Goal: Understand process/instructions: Learn about a topic

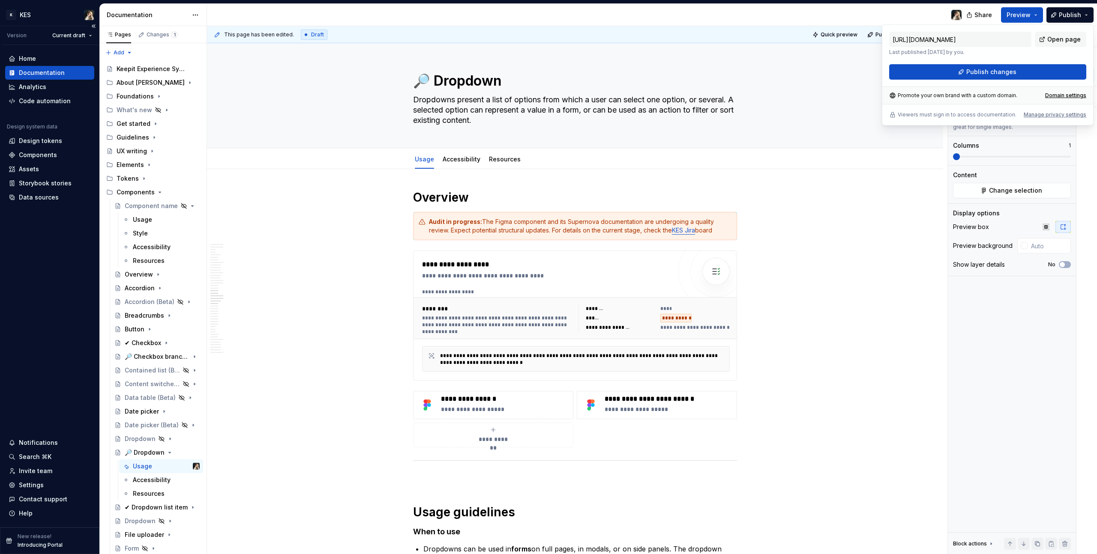
scroll to position [3872, 0]
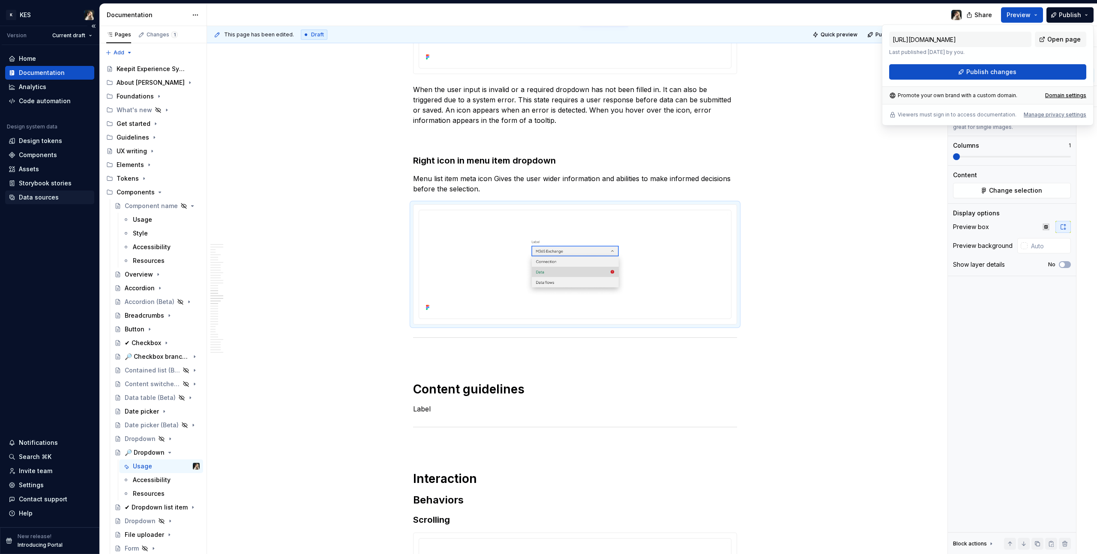
click at [41, 197] on div "Data sources" at bounding box center [39, 197] width 40 height 9
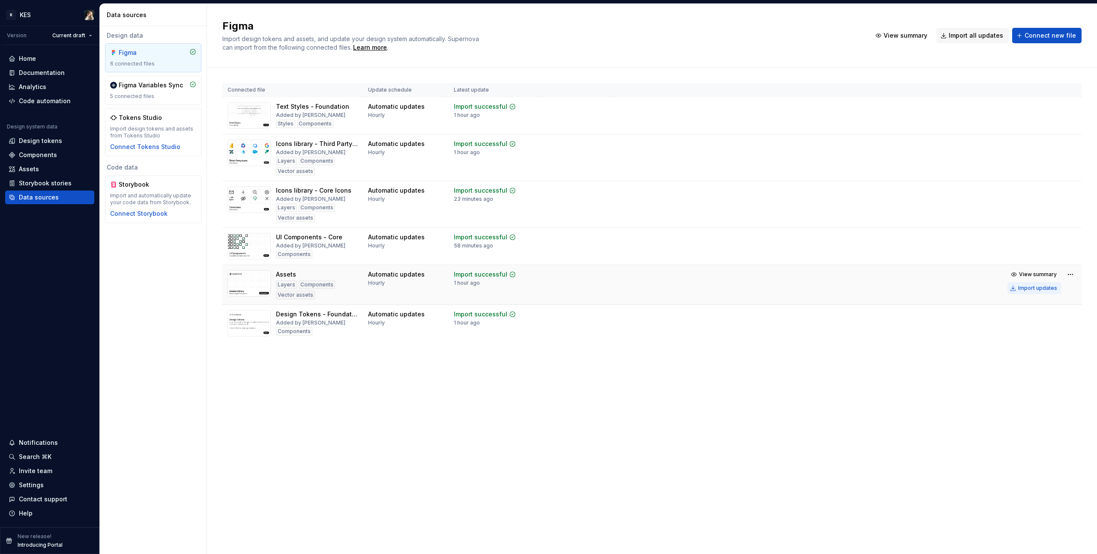
click at [1038, 290] on div "Import updates" at bounding box center [1037, 288] width 39 height 7
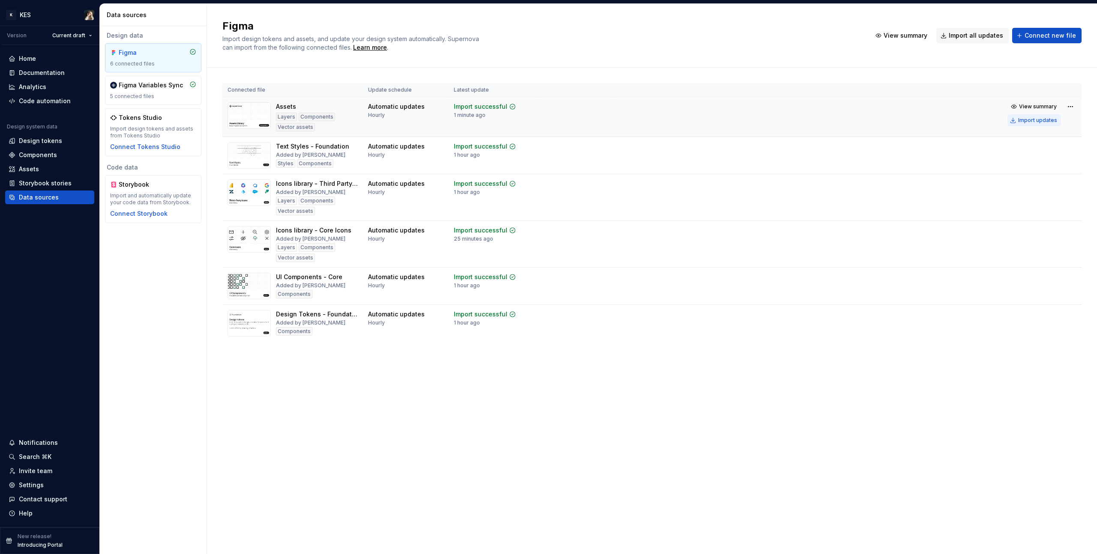
click at [1033, 117] on div "Import updates" at bounding box center [1037, 120] width 39 height 7
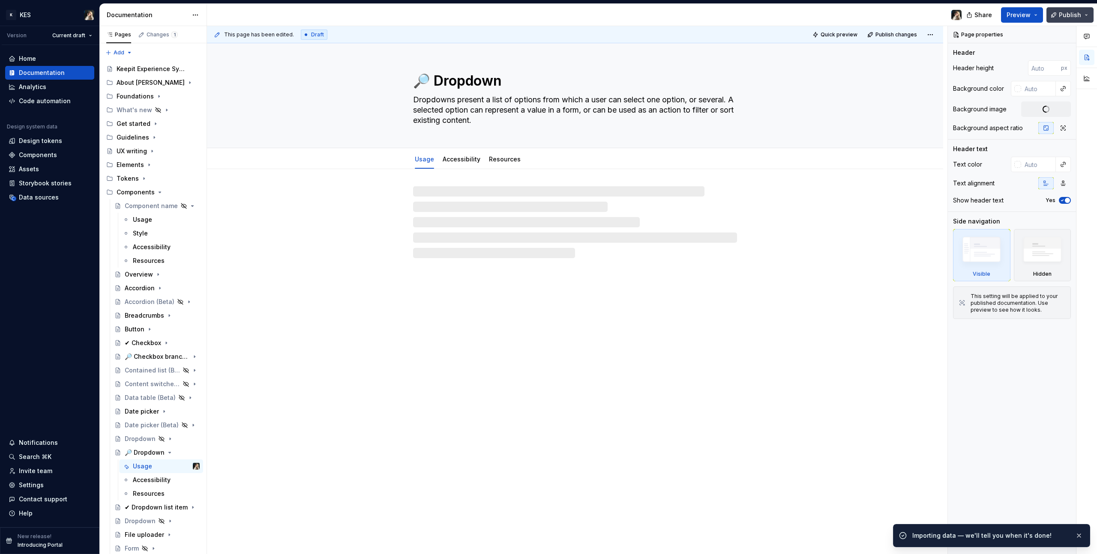
click at [1075, 17] on span "Publish" at bounding box center [1070, 15] width 22 height 9
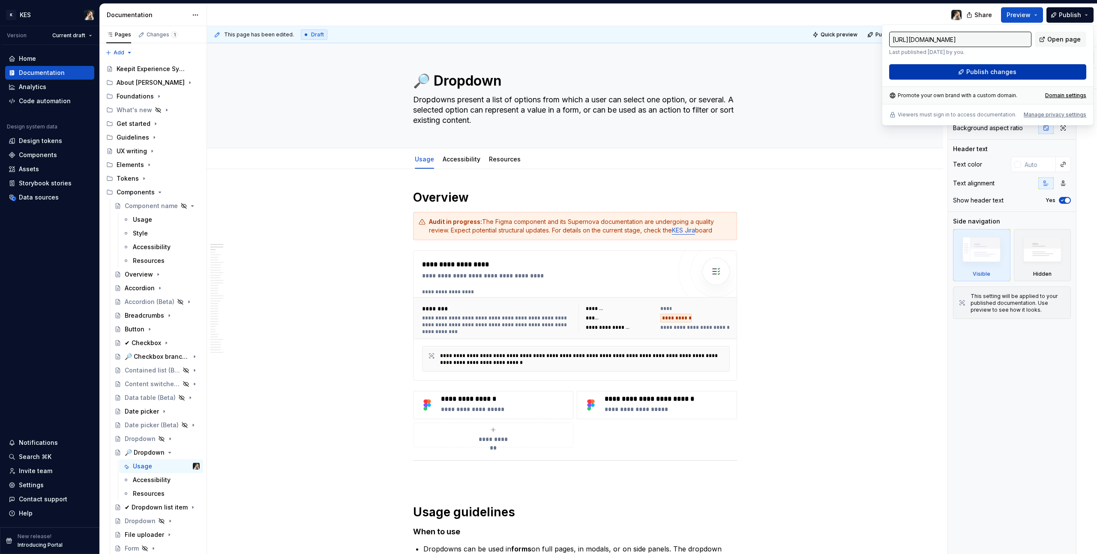
click at [1016, 75] on button "Publish changes" at bounding box center [987, 71] width 197 height 15
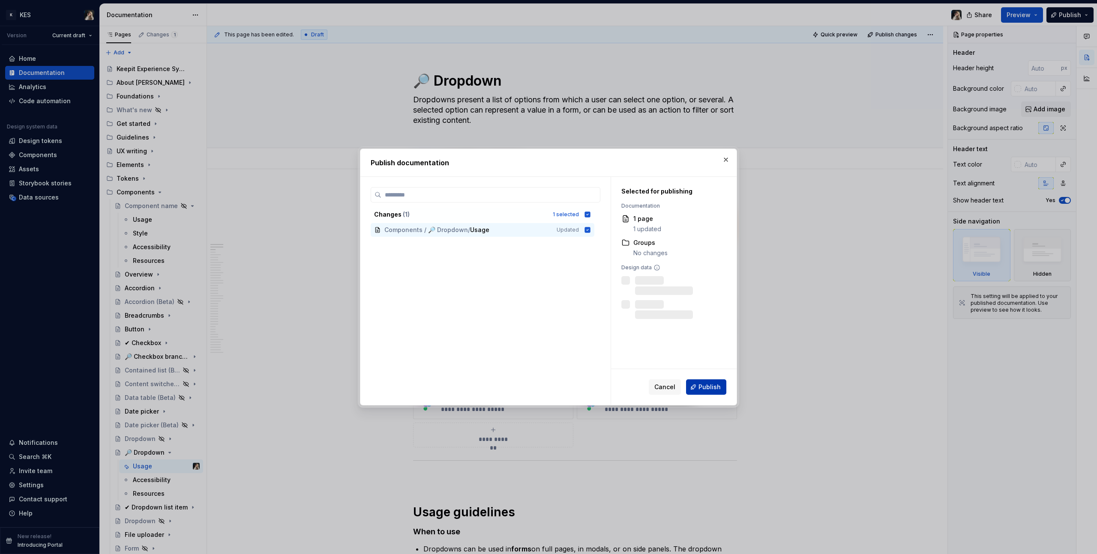
click at [722, 389] on button "Publish" at bounding box center [706, 387] width 40 height 15
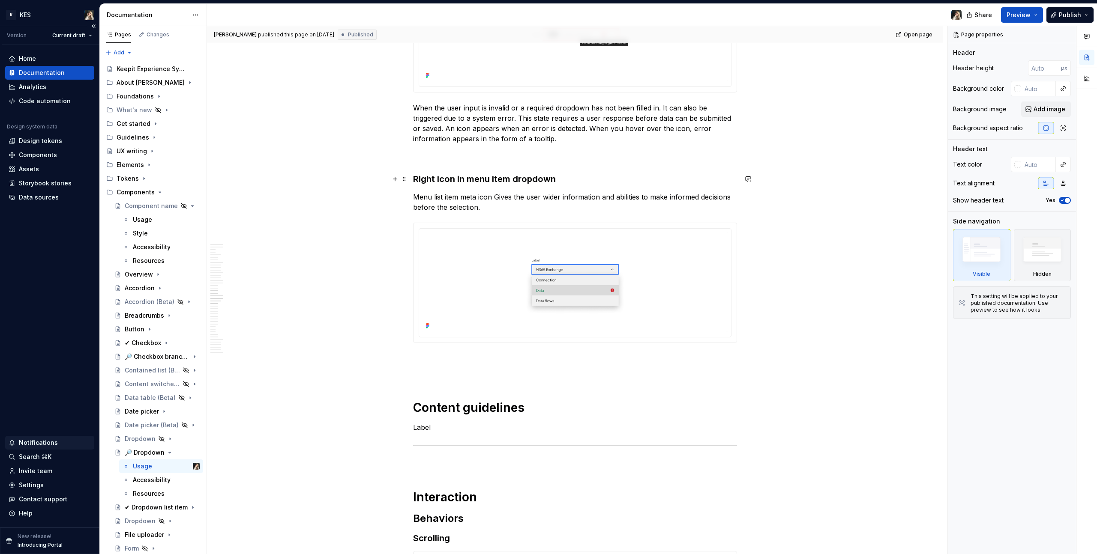
scroll to position [3893, 0]
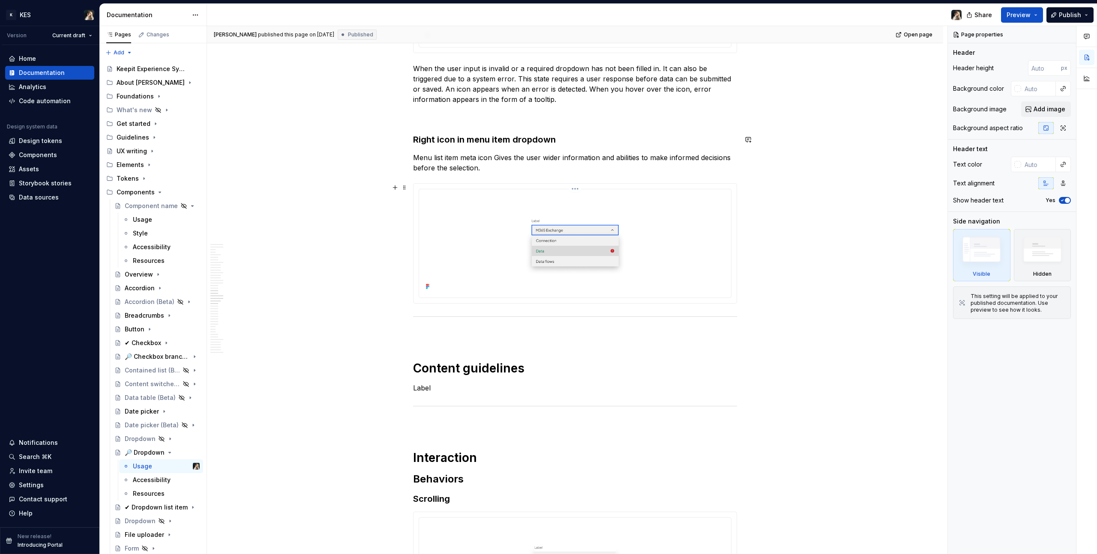
click at [675, 272] on img at bounding box center [574, 243] width 305 height 100
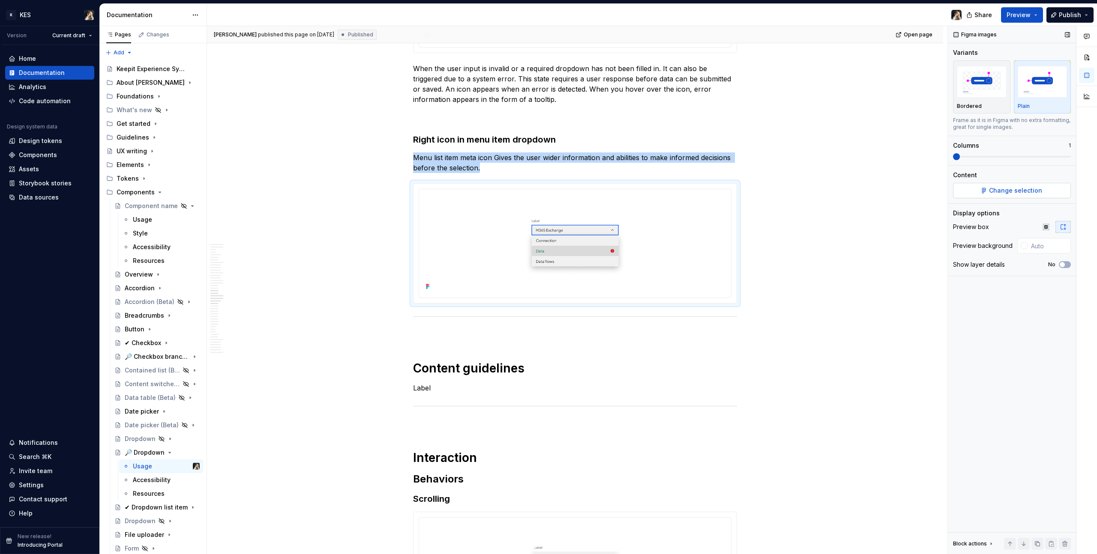
click at [1040, 187] on button "Change selection" at bounding box center [1012, 190] width 118 height 15
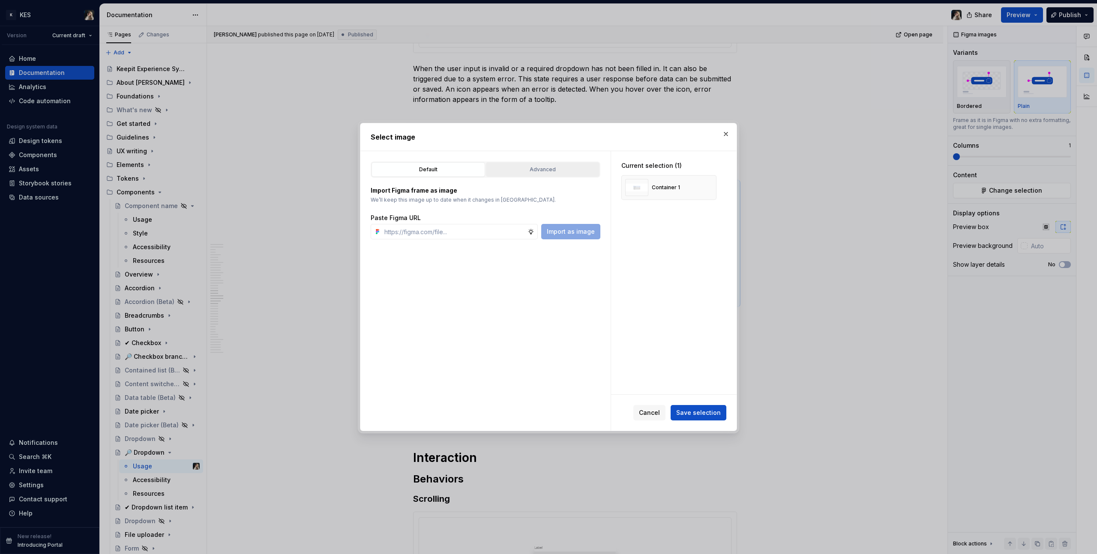
click at [537, 162] on button "Advanced" at bounding box center [543, 169] width 114 height 15
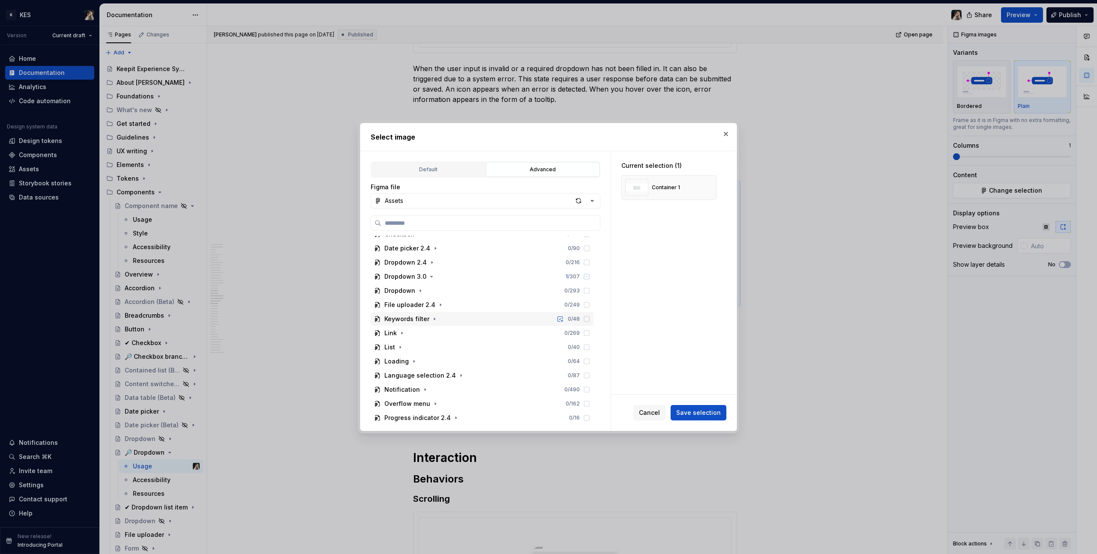
scroll to position [166, 0]
click at [420, 287] on icon "button" at bounding box center [420, 289] width 7 height 7
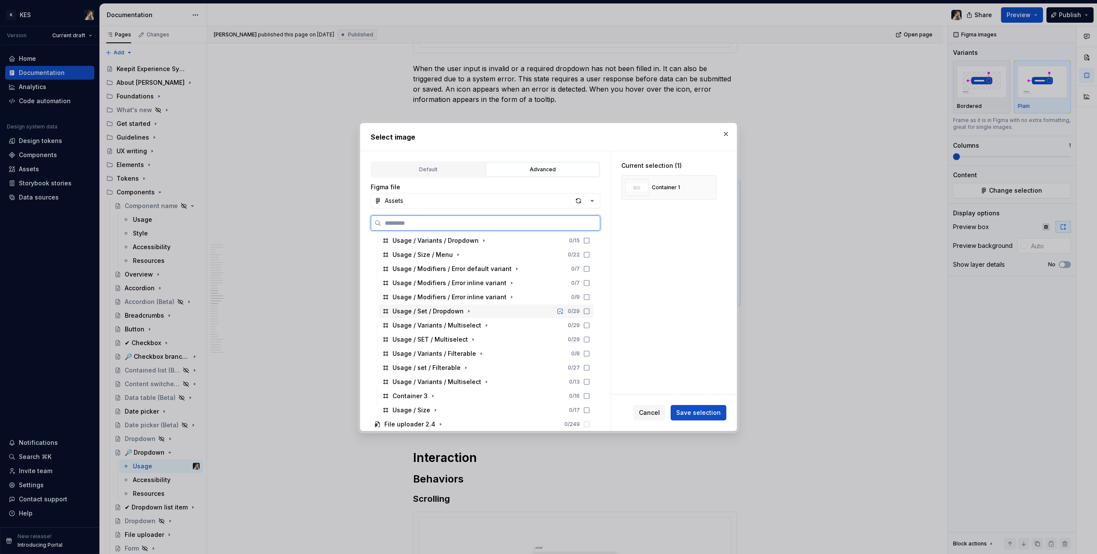
scroll to position [257, 0]
click at [727, 132] on button "button" at bounding box center [726, 134] width 12 height 12
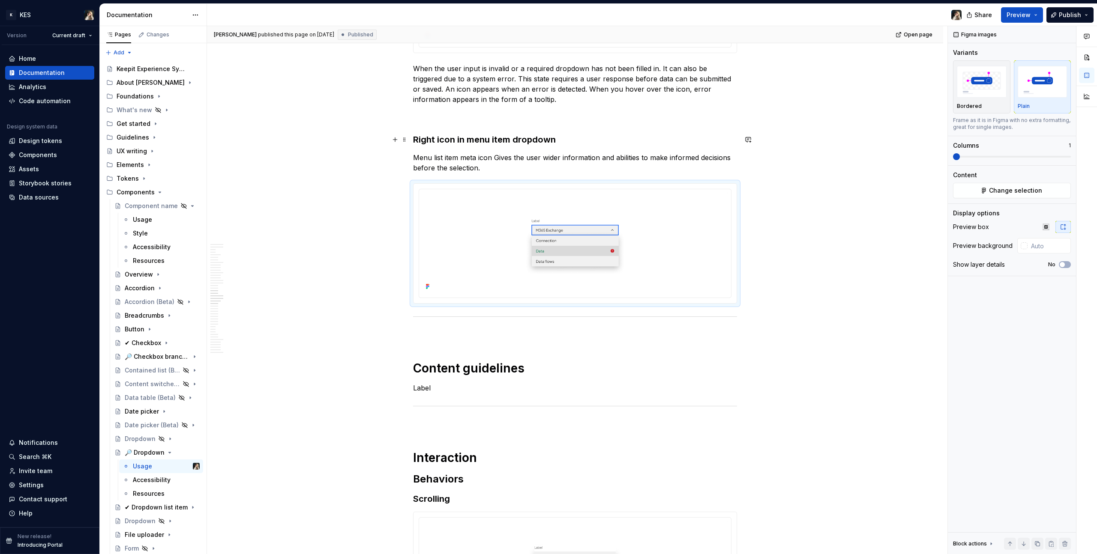
click at [446, 135] on h3 "Right icon in menu item dropdown" at bounding box center [575, 140] width 324 height 12
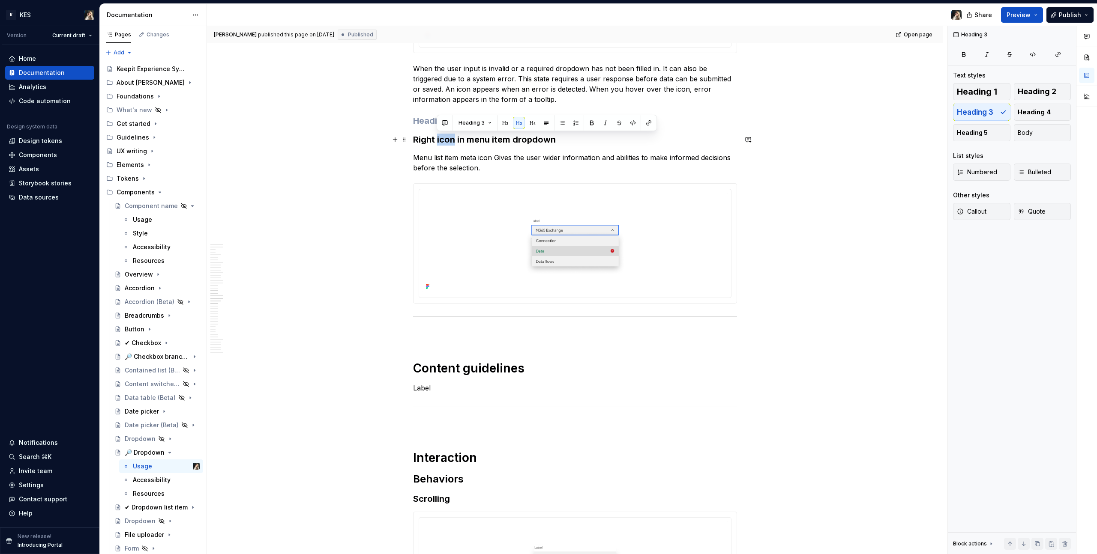
click at [446, 135] on h3 "Right icon in menu item dropdown" at bounding box center [575, 140] width 324 height 12
copy h3 "Right icon in menu item dropdown"
click at [618, 231] on img at bounding box center [574, 243] width 305 height 100
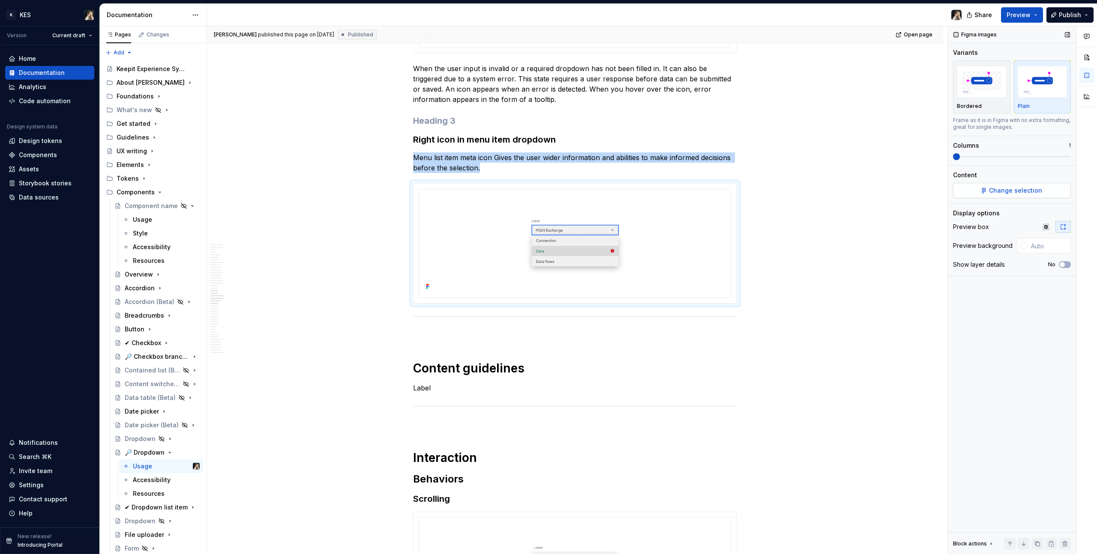
click at [1038, 197] on button "Change selection" at bounding box center [1012, 190] width 118 height 15
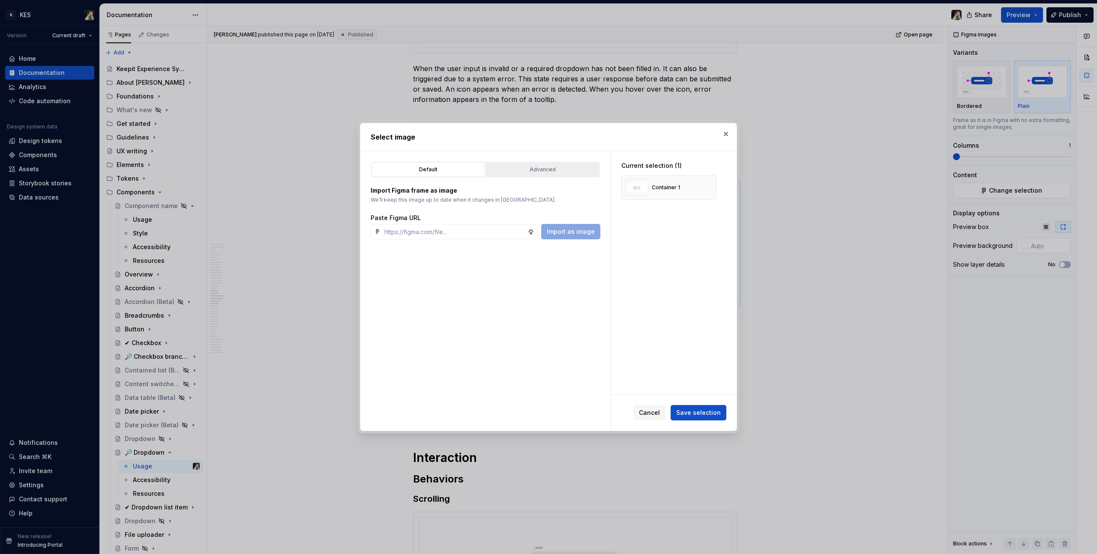
click at [556, 171] on div "Advanced" at bounding box center [543, 169] width 108 height 9
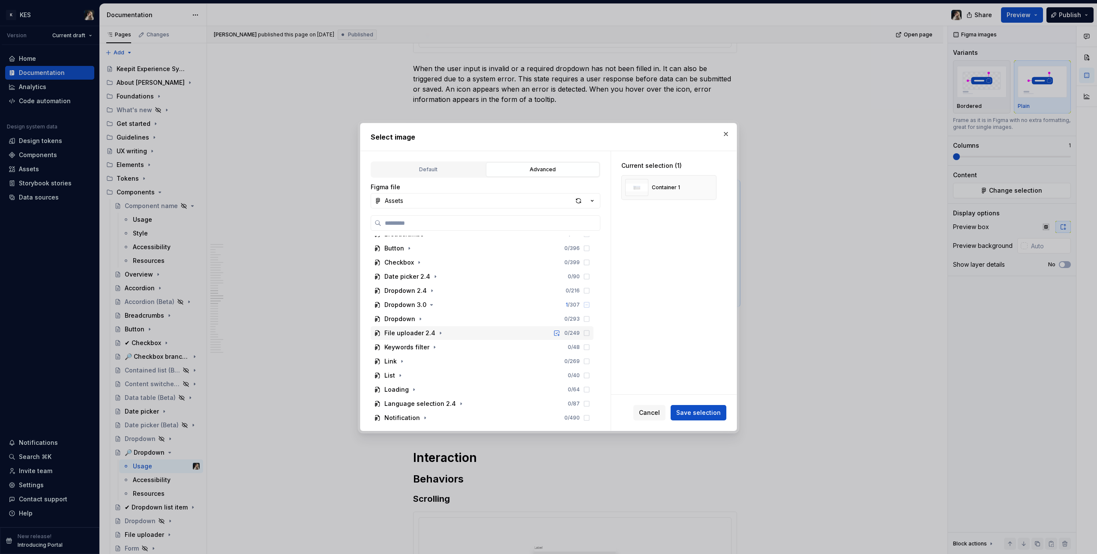
scroll to position [134, 0]
click at [414, 317] on div "Dropdown" at bounding box center [404, 321] width 40 height 9
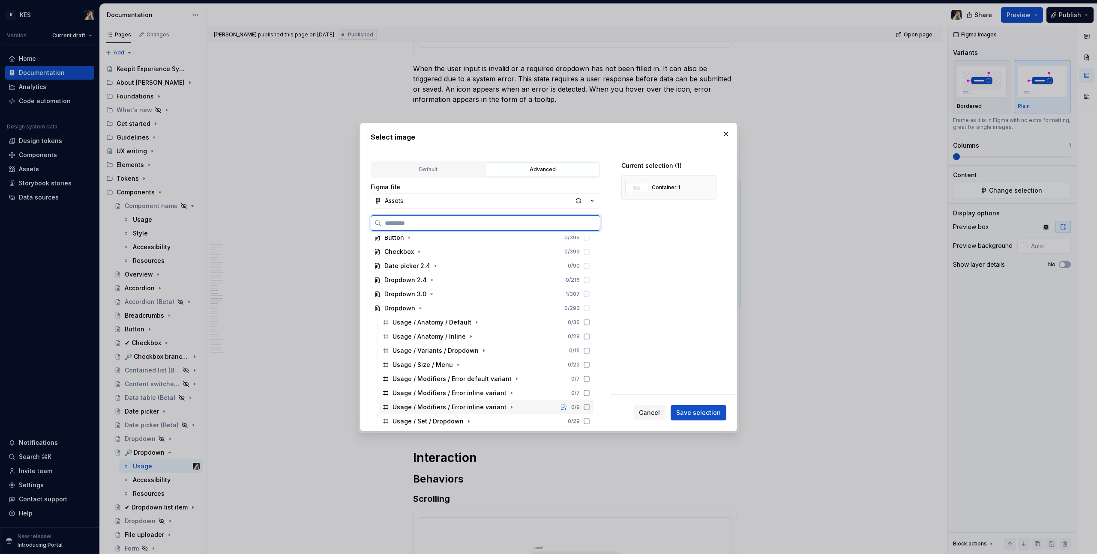
click at [496, 407] on div "Usage / Modifiers / Error inline variant" at bounding box center [449, 407] width 114 height 9
click at [497, 407] on div "Usage / Modifiers / Error inline variant" at bounding box center [449, 407] width 114 height 9
click at [510, 406] on button "button" at bounding box center [511, 407] width 9 height 9
click at [415, 407] on div "Container 1" at bounding box center [418, 404] width 34 height 9
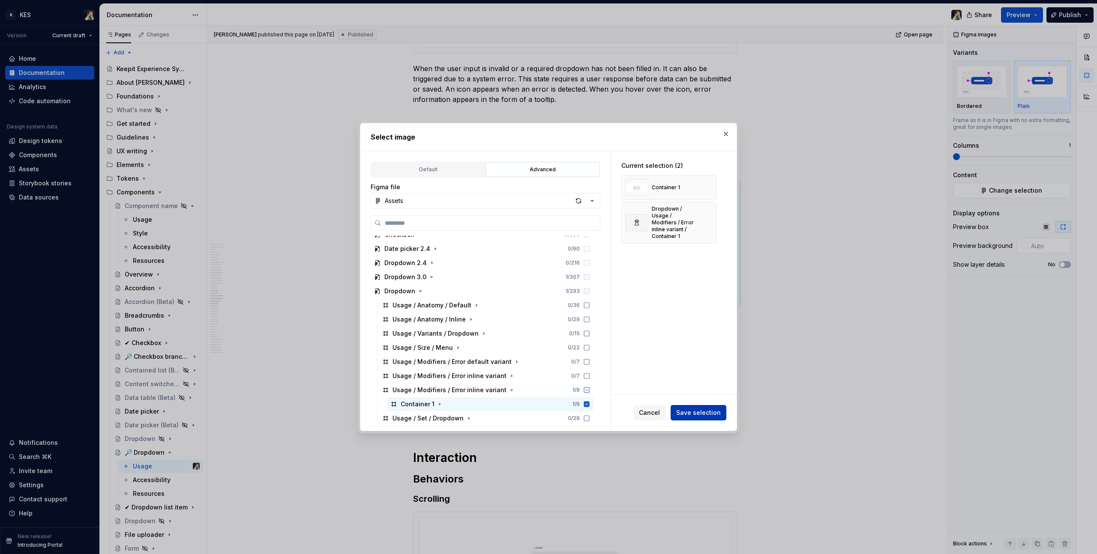
click at [700, 414] on span "Save selection" at bounding box center [698, 413] width 45 height 9
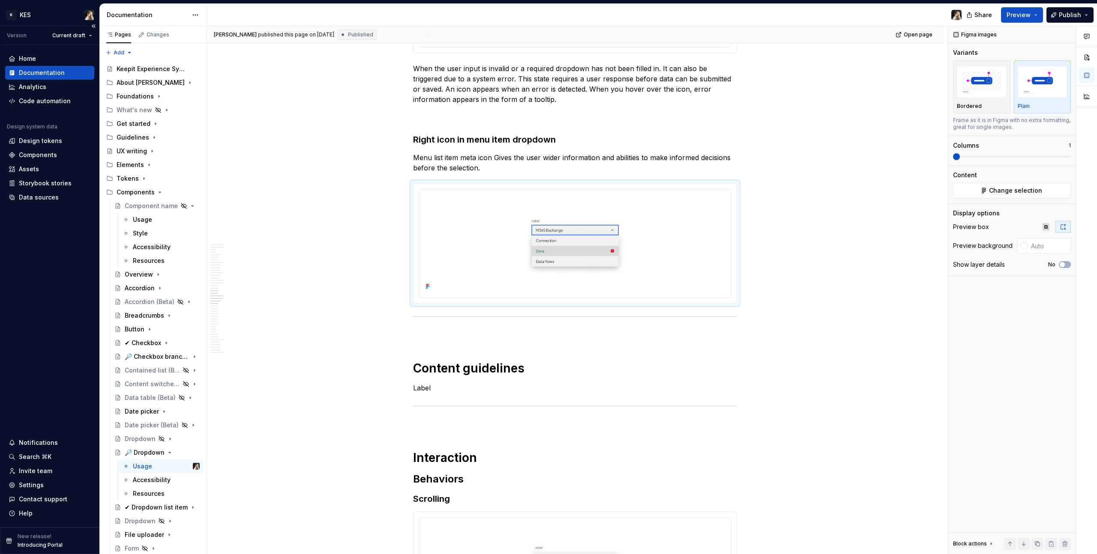
type textarea "*"
